Goal: Information Seeking & Learning: Learn about a topic

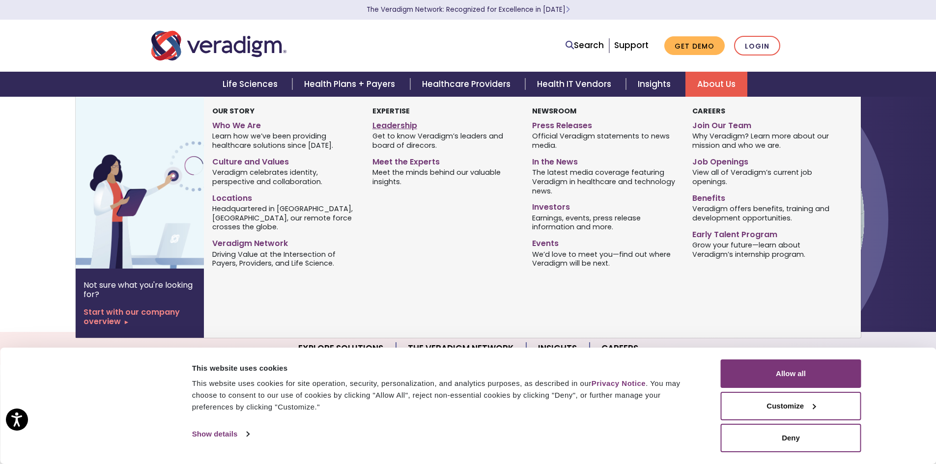
click at [386, 118] on link "Leadership" at bounding box center [444, 124] width 145 height 14
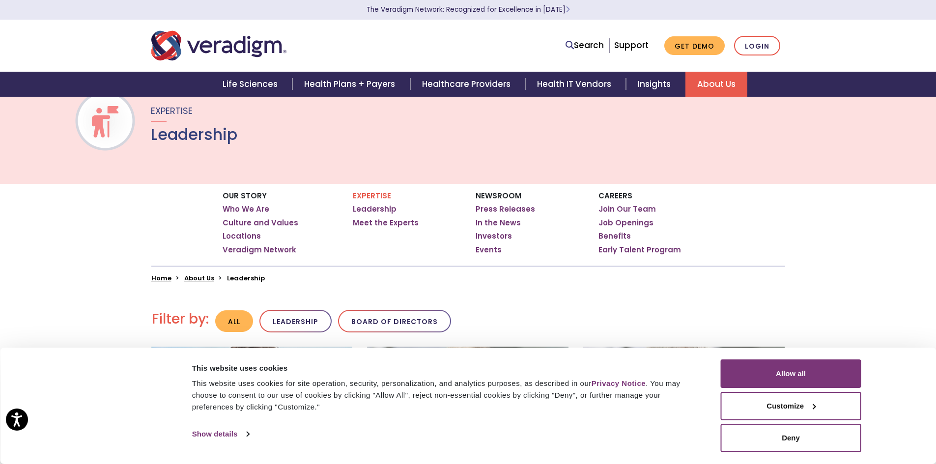
scroll to position [49, 0]
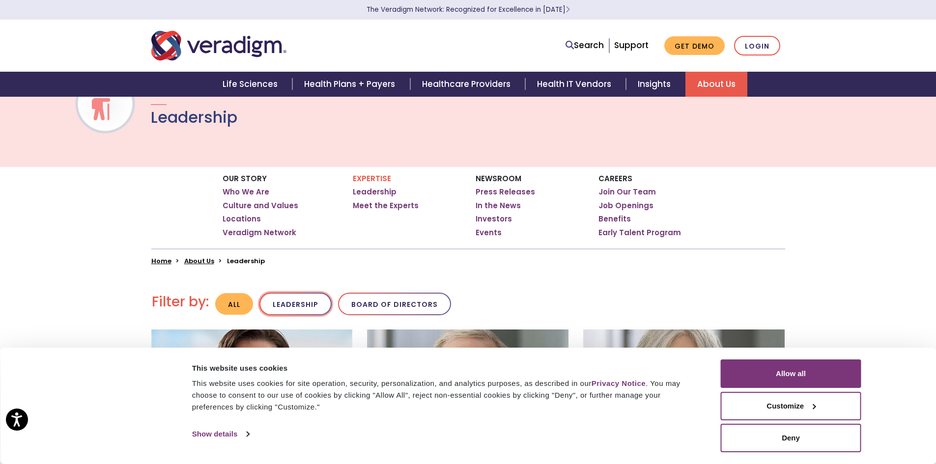
click at [305, 303] on button "Leadership" at bounding box center [295, 304] width 72 height 23
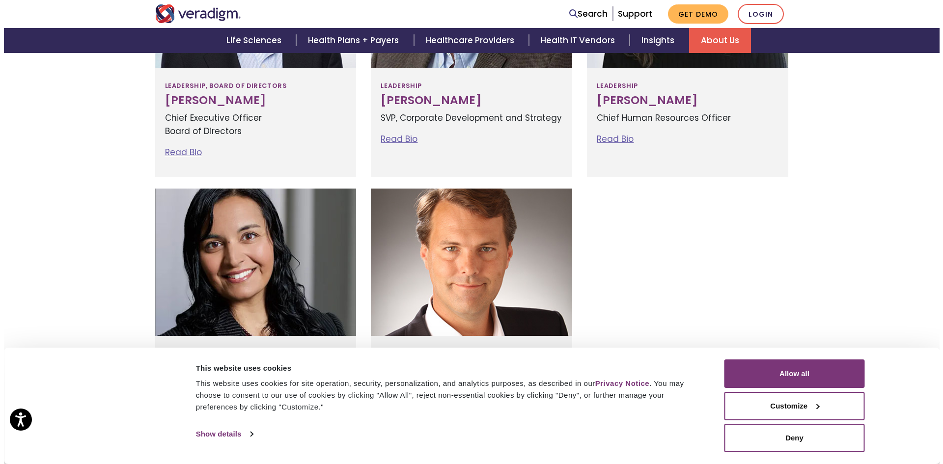
scroll to position [590, 0]
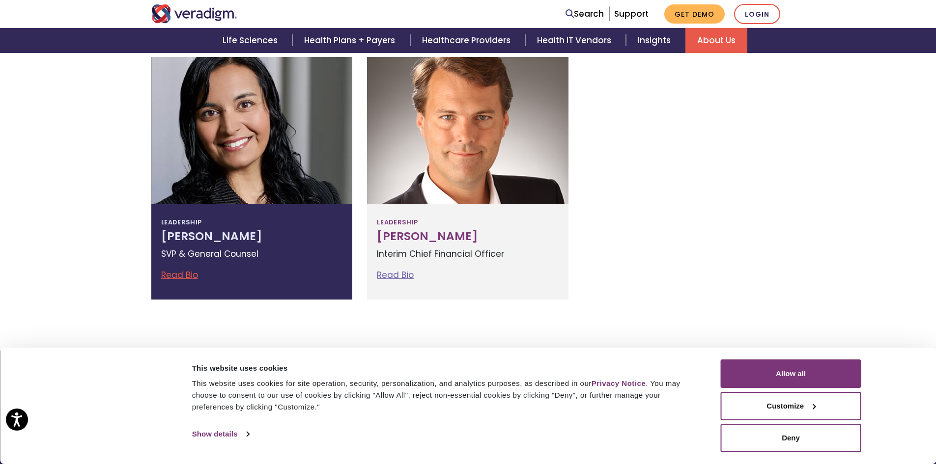
click at [185, 255] on p "SVP & General Counsel" at bounding box center [252, 254] width 182 height 13
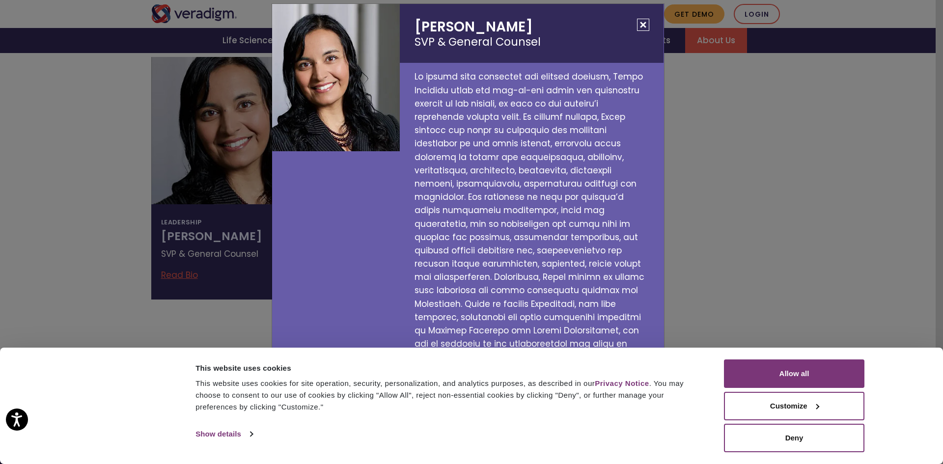
scroll to position [0, 0]
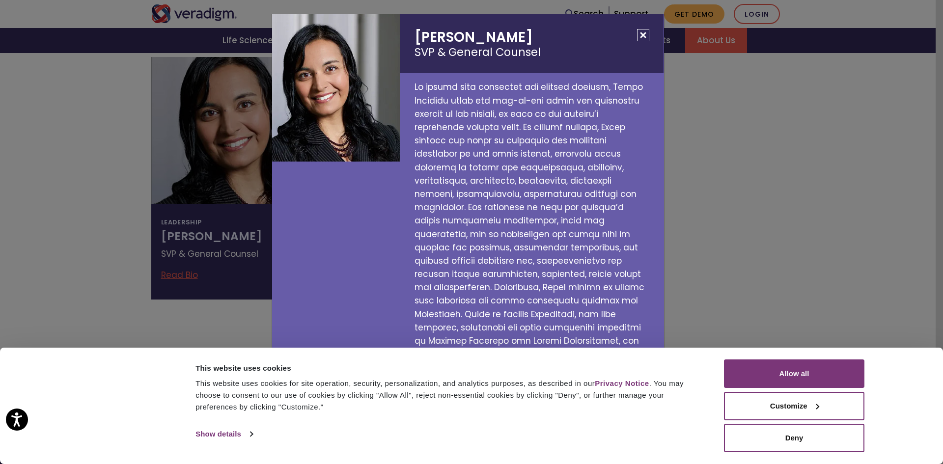
click at [421, 36] on h2 "Tejal Vakharia SVP & General Counsel" at bounding box center [532, 43] width 264 height 59
click at [477, 44] on h2 "Tejal Vakharia SVP & General Counsel" at bounding box center [532, 43] width 264 height 59
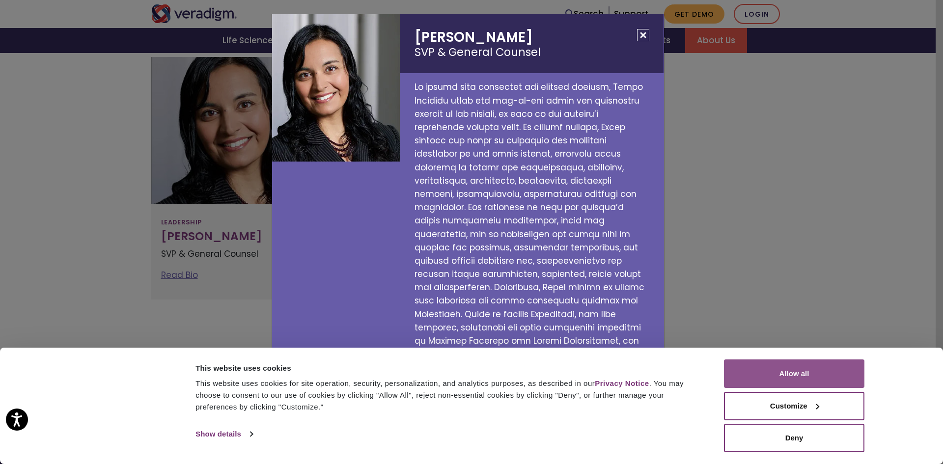
click at [767, 360] on button "Allow all" at bounding box center [794, 374] width 141 height 28
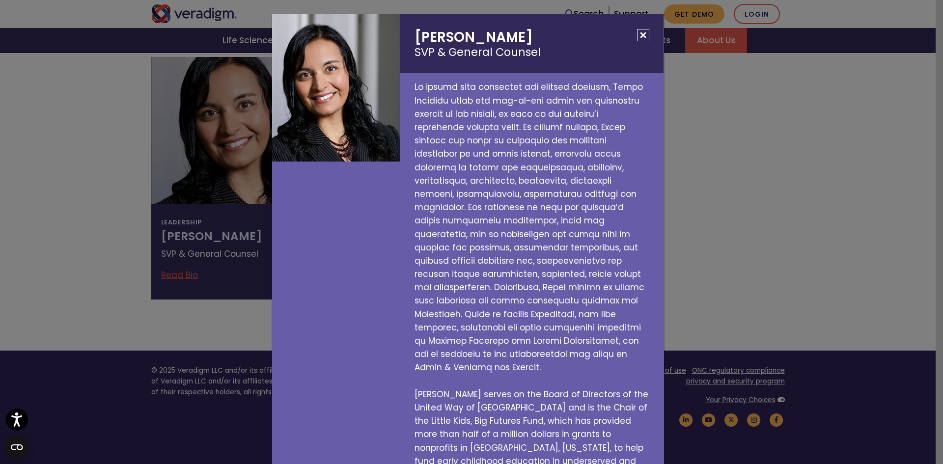
click at [101, 211] on div "Tejal Vakharia SVP & General Counsel Tejal serves on the Board of Directors of …" at bounding box center [471, 232] width 943 height 464
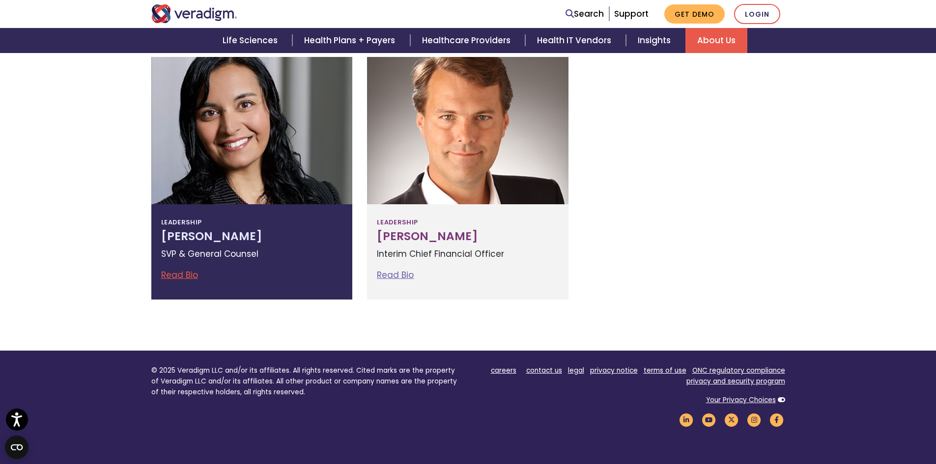
click at [172, 272] on link "Read Bio" at bounding box center [179, 275] width 37 height 12
